Goal: Information Seeking & Learning: Check status

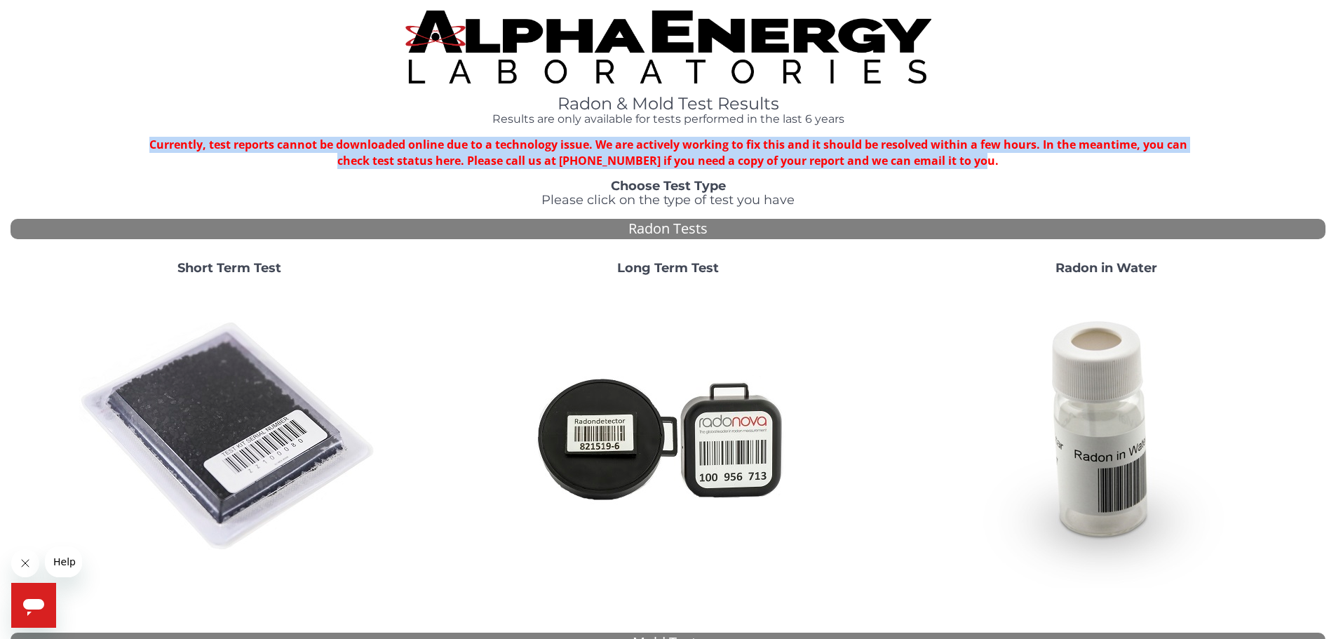
drag, startPoint x: 1005, startPoint y: 164, endPoint x: 149, endPoint y: 142, distance: 856.3
click at [149, 142] on div "Currently, test reports cannot be downloaded online due to a technology issue. …" at bounding box center [668, 153] width 1052 height 32
copy strong "Currently, test reports cannot be downloaded online due to a technology issue. …"
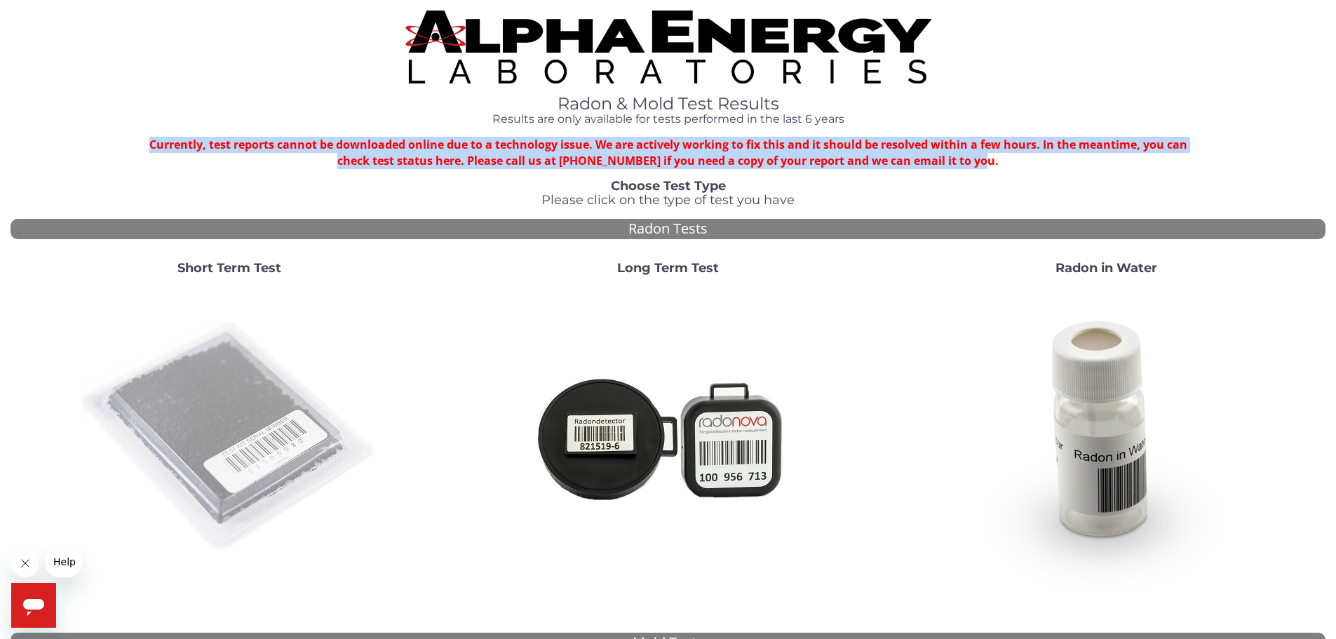
click at [271, 396] on img at bounding box center [229, 436] width 301 height 301
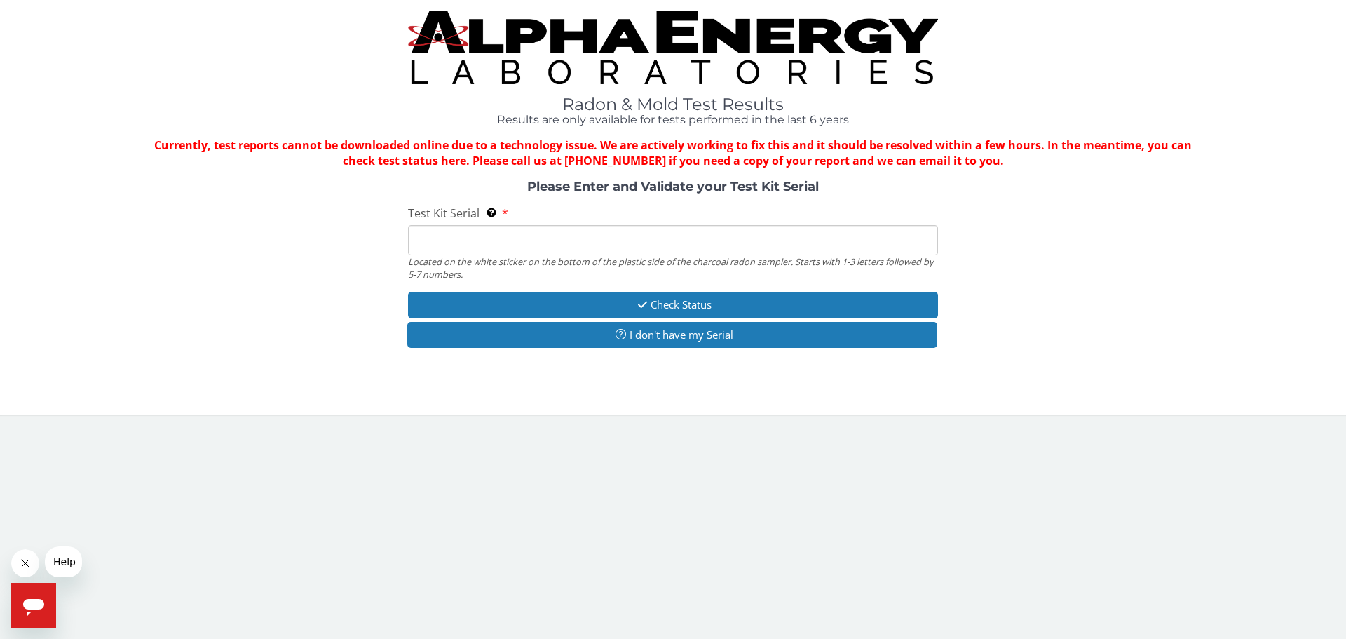
click at [478, 247] on input "Test Kit Serial Located on the white sticker on the bottom of the plastic side …" at bounding box center [673, 240] width 530 height 30
paste input "Currently, test reports cannot be downloaded online due to a technology issue. …"
type input "Currently, test reports cannot be downloaded online due to a technology issue. …"
click at [482, 238] on input "Test Kit Serial Located on the white sticker on the bottom of the plastic side …" at bounding box center [673, 240] width 530 height 30
paste input "AA720560"
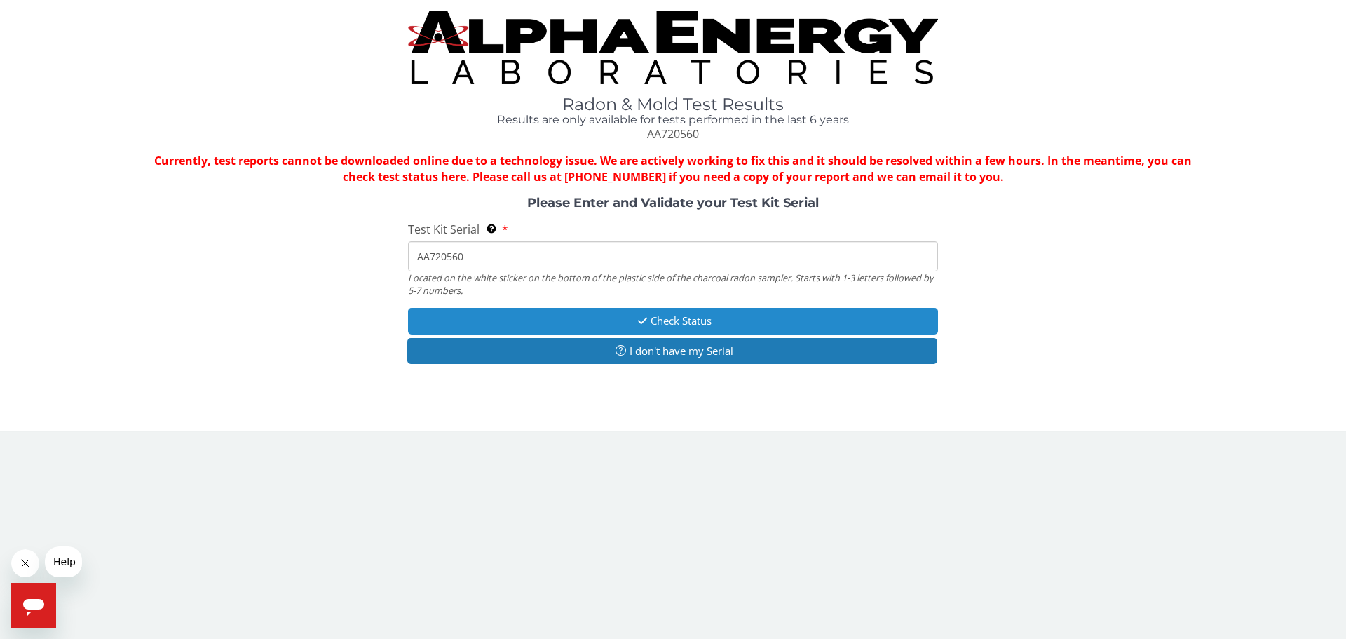
type input "AA720560"
click at [669, 310] on button "Check Status" at bounding box center [673, 321] width 530 height 26
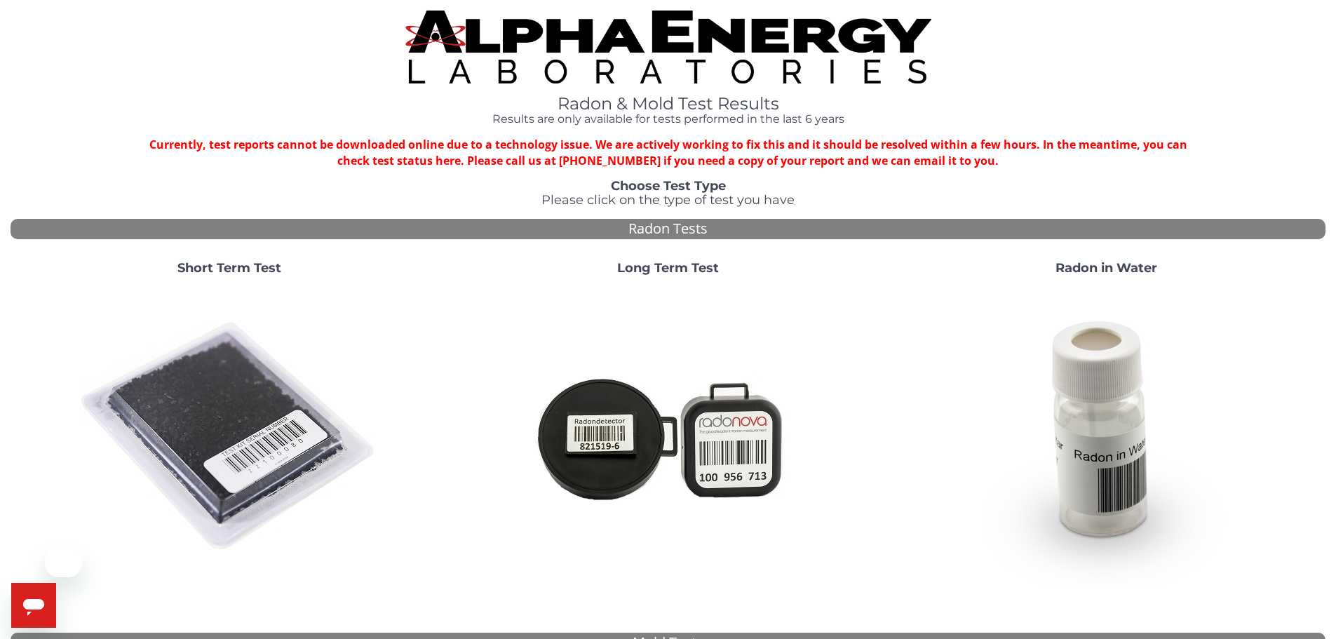
click at [231, 329] on img at bounding box center [229, 436] width 301 height 301
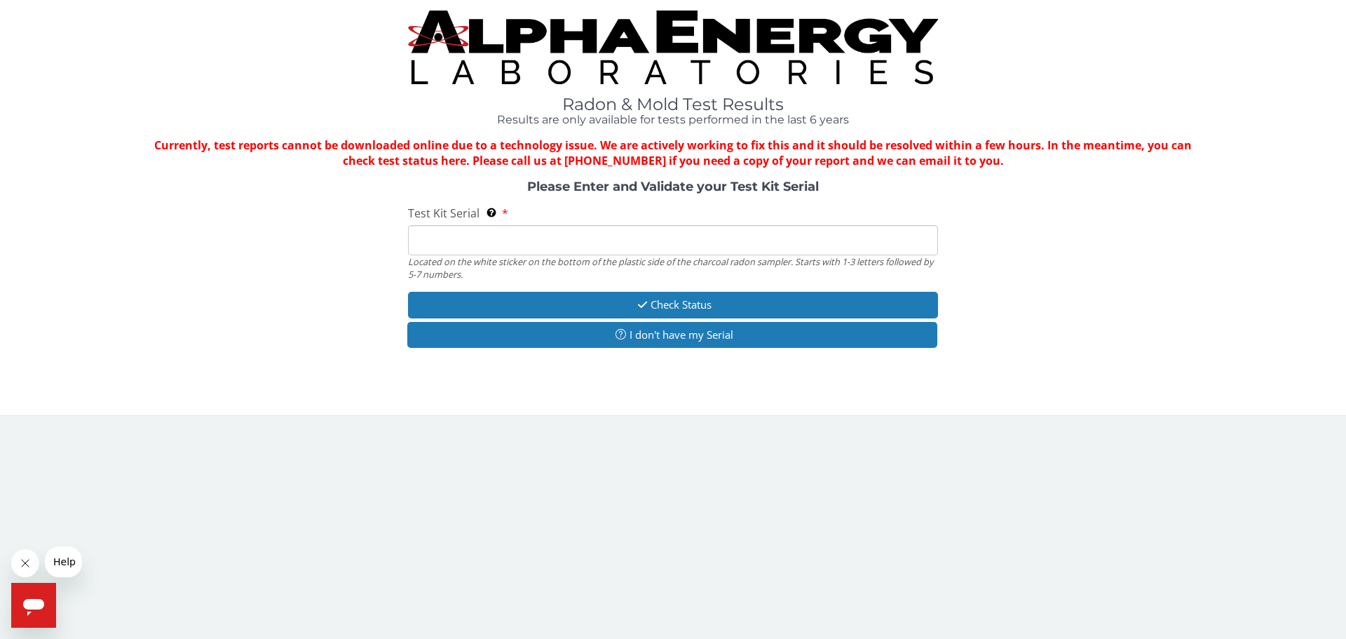
click at [529, 240] on input "Test Kit Serial Located on the white sticker on the bottom of the plastic side …" at bounding box center [673, 240] width 530 height 30
paste input "AA610112"
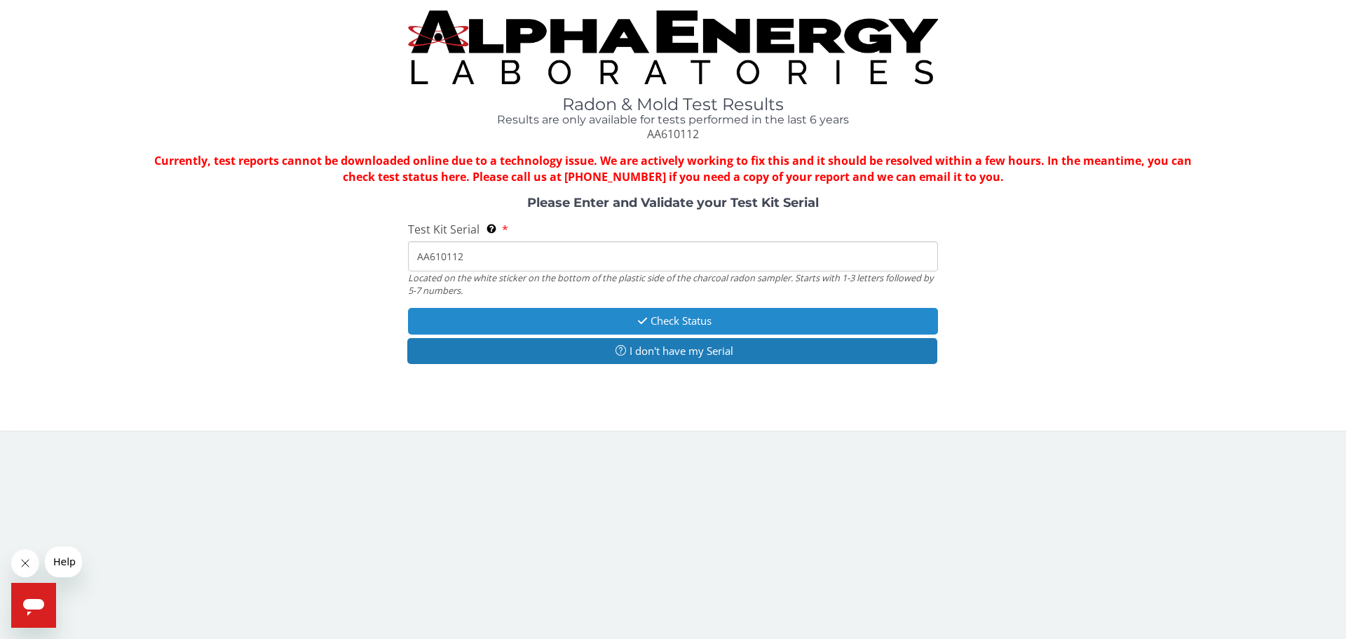
type input "AA610112"
click at [659, 309] on button "Check Status" at bounding box center [673, 321] width 530 height 26
